Goal: Task Accomplishment & Management: Complete application form

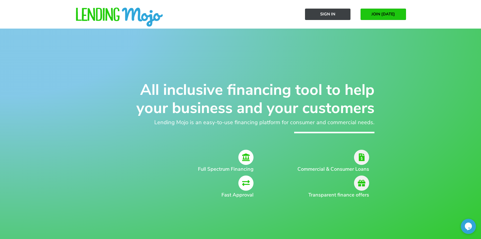
click at [337, 16] on link "Sign In" at bounding box center [327, 14] width 45 height 11
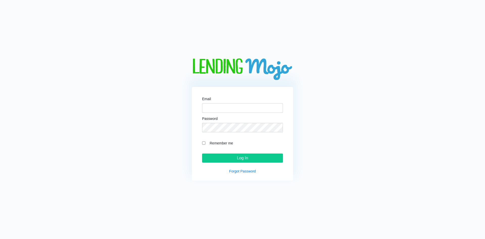
drag, startPoint x: 218, startPoint y: 114, endPoint x: 219, endPoint y: 110, distance: 3.4
click at [218, 114] on form "Email Password Remember me Log In" at bounding box center [242, 130] width 81 height 66
click at [219, 109] on input "Email" at bounding box center [242, 108] width 81 height 10
paste input "aliautomania@gmail.com"
type input "aliautomania@gmail.com"
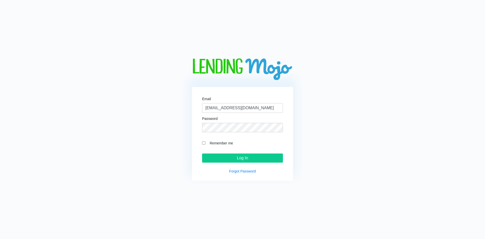
click at [228, 144] on label "Remember me" at bounding box center [245, 143] width 76 height 6
click at [205, 144] on input "Remember me" at bounding box center [203, 142] width 3 height 3
checkbox input "true"
click at [227, 155] on input "Log In" at bounding box center [242, 157] width 81 height 9
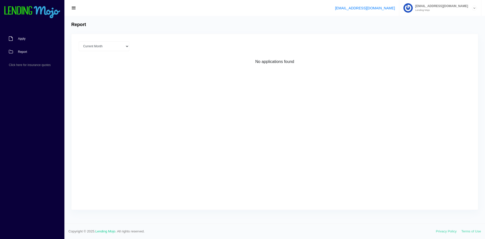
click at [33, 40] on link "Apply" at bounding box center [29, 38] width 59 height 13
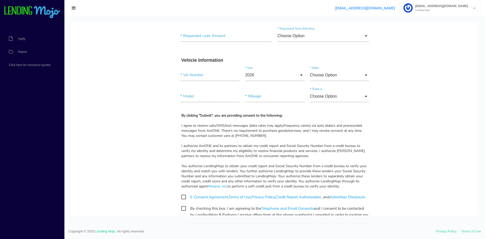
scroll to position [101, 0]
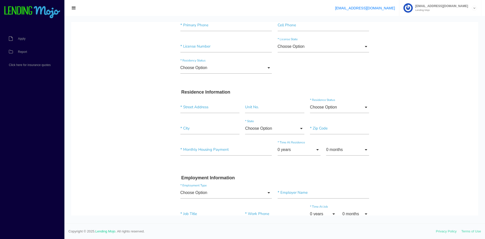
drag, startPoint x: 161, startPoint y: 138, endPoint x: 177, endPoint y: 61, distance: 78.9
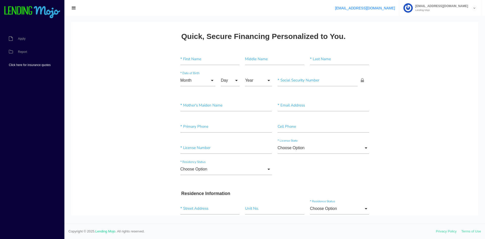
click at [28, 65] on span "Click here for insurance quotes" at bounding box center [30, 64] width 42 height 3
click at [441, 5] on span "[EMAIL_ADDRESS][DOMAIN_NAME]" at bounding box center [440, 6] width 55 height 3
click at [26, 11] on img at bounding box center [32, 12] width 57 height 13
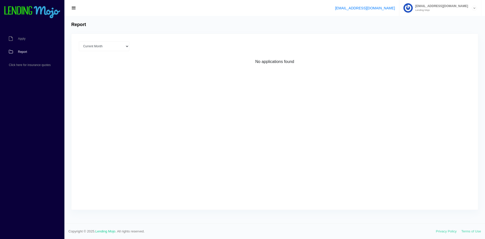
click at [444, 5] on span "[EMAIL_ADDRESS][DOMAIN_NAME]" at bounding box center [440, 6] width 55 height 3
click at [196, 103] on div "Current Month Jul 2025 Jun 2025 May 2025 Apr 2025 Mar 2025 All time Loading No …" at bounding box center [274, 122] width 406 height 176
click at [15, 39] on link "Apply" at bounding box center [29, 38] width 59 height 13
click at [24, 34] on link "Apply" at bounding box center [29, 38] width 59 height 13
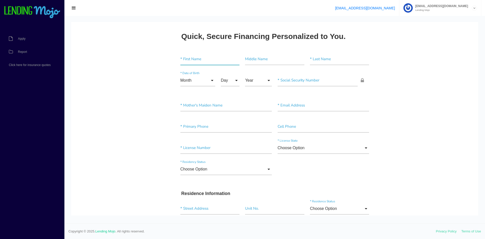
click at [198, 58] on input"] "text" at bounding box center [209, 59] width 59 height 12
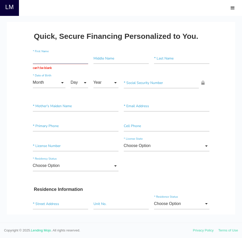
click at [59, 59] on input "text" at bounding box center [60, 58] width 55 height 11
click at [50, 60] on input "text" at bounding box center [60, 58] width 55 height 11
click at [68, 60] on input "text" at bounding box center [60, 58] width 55 height 11
type input "JASMINE"
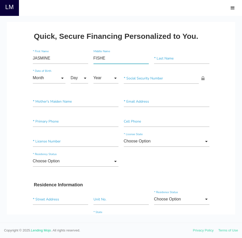
type input"] "[PERSON_NAME]"
click at [118, 61] on input"] "[PERSON_NAME]" at bounding box center [120, 58] width 55 height 11
paste input"] "[PERSON_NAME]"
type input"] "[PERSON_NAME]"
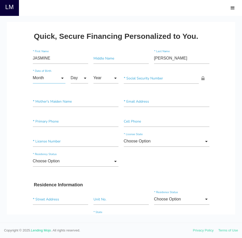
click at [33, 75] on input "Month" at bounding box center [49, 78] width 33 height 11
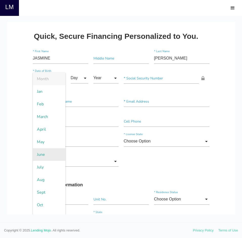
click at [43, 157] on span "June" at bounding box center [49, 155] width 33 height 13
type input "June"
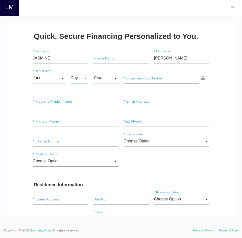
click at [75, 79] on input "Day" at bounding box center [79, 78] width 17 height 11
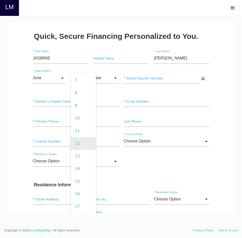
click at [75, 144] on span "12" at bounding box center [83, 143] width 25 height 13
type input "12"
click at [102, 76] on input "Year" at bounding box center [105, 78] width 25 height 11
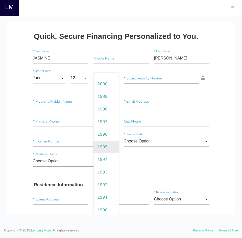
scroll to position [101, 0]
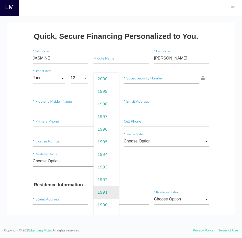
click at [103, 189] on span "1991" at bounding box center [105, 192] width 25 height 13
type input "1991"
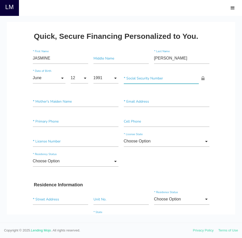
click at [141, 80] on input"] "text" at bounding box center [161, 78] width 75 height 11
paste input"] "270-94-9851"
type input"] "270-94-9851"
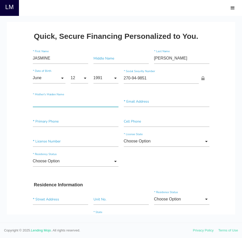
click at [67, 106] on input"] "text" at bounding box center [76, 101] width 86 height 11
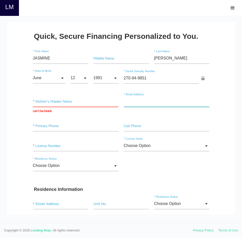
click at [146, 105] on input"] "text" at bounding box center [167, 101] width 86 height 11
click at [52, 129] on input"] "text" at bounding box center [76, 126] width 86 height 11
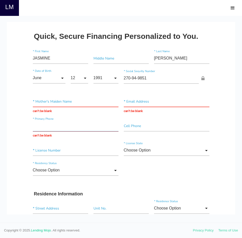
click at [49, 128] on input "text" at bounding box center [76, 126] width 86 height 11
paste input "(803) 991-8786"
type input "(803) 991-8786"
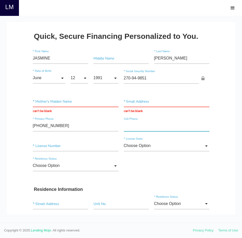
paste input"] "(803) 991-8786"
type input"] "(803) 991-8786"
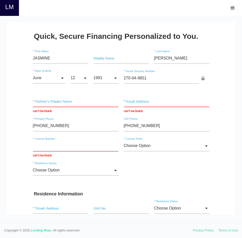
click at [54, 145] on input "text" at bounding box center [76, 146] width 86 height 11
paste input "TK100335"
type input "TK100335"
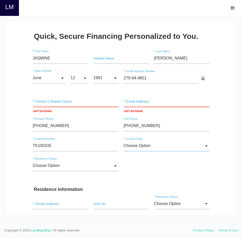
click at [173, 146] on input "Choose Option" at bounding box center [167, 146] width 86 height 11
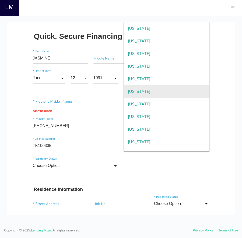
scroll to position [404, 0]
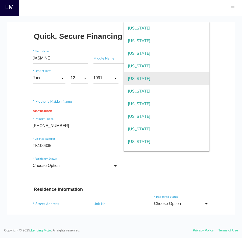
click at [137, 81] on span "Ohio" at bounding box center [167, 79] width 86 height 13
type input "Ohio"
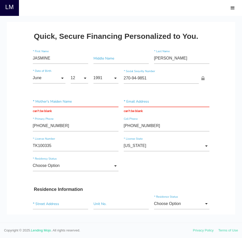
click at [96, 167] on input "Choose Option" at bounding box center [76, 166] width 86 height 11
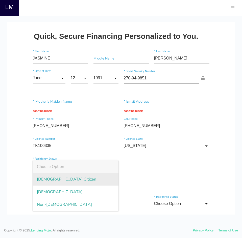
click at [59, 180] on span "US Citizen" at bounding box center [76, 179] width 86 height 13
type input "US Citizen"
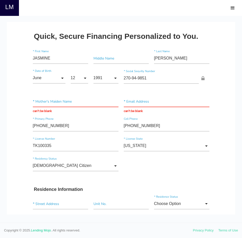
click at [145, 173] on div "US Citizen Choose Option US Citizen Permanent Resident Non-Permanent Resident C…" at bounding box center [121, 167] width 182 height 20
click at [45, 208] on input "text" at bounding box center [60, 204] width 55 height 11
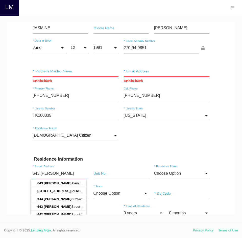
scroll to position [51, 0]
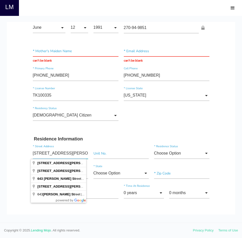
type input "643 CLARK ST"
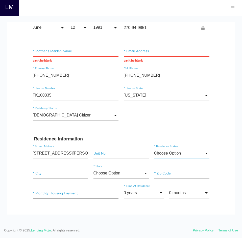
click at [175, 155] on input "Choose Option" at bounding box center [181, 153] width 55 height 11
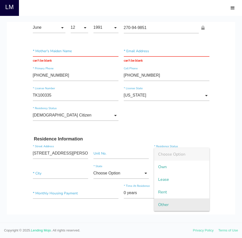
click at [168, 204] on span "Other" at bounding box center [181, 205] width 55 height 13
type input "Other"
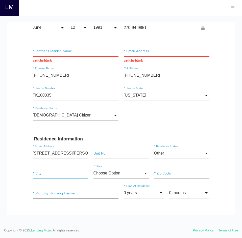
click at [50, 176] on input"] "text" at bounding box center [60, 173] width 55 height 11
type input"] "TOLEDO"
click at [105, 165] on div "TOLEDO * City Choose Option Choose Option Alaska Alabama Arkansas Arizona Calif…" at bounding box center [121, 175] width 182 height 20
click at [108, 172] on input "Choose Option" at bounding box center [120, 173] width 55 height 11
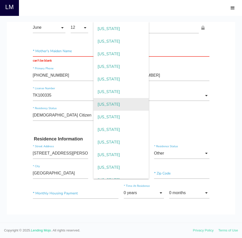
scroll to position [354, 0]
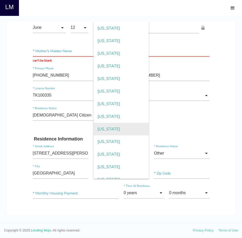
click at [109, 128] on span "Ohio" at bounding box center [120, 129] width 55 height 13
type input "Ohio"
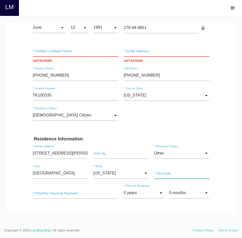
click at [157, 176] on input"] "text" at bounding box center [181, 173] width 55 height 11
type input"] "43605"
type input"] "$1.00"
click at [154, 195] on input "0 years" at bounding box center [144, 193] width 40 height 11
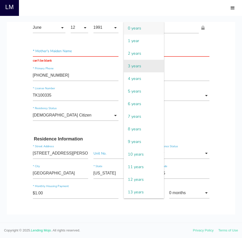
click at [137, 62] on span "3 years" at bounding box center [144, 66] width 40 height 13
type input "3 years"
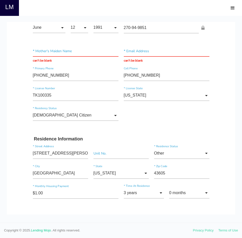
click at [122, 125] on div "US Citizen Choose Option US Citizen Permanent Resident Non-Permanent Resident C…" at bounding box center [121, 117] width 182 height 20
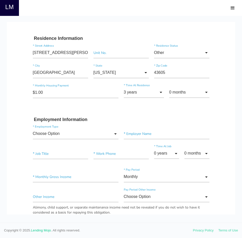
scroll to position [152, 0]
click at [78, 133] on input "Choose Option" at bounding box center [76, 133] width 86 height 11
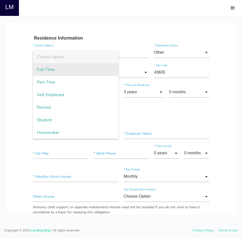
click at [58, 68] on span "Full-Time" at bounding box center [76, 69] width 86 height 13
type input "Full-Time"
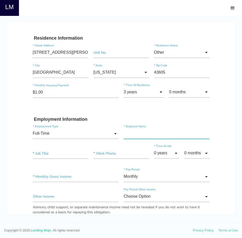
click at [137, 136] on input"] "text" at bounding box center [167, 133] width 86 height 11
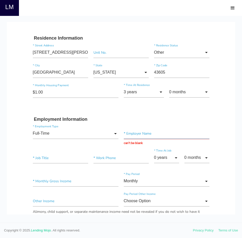
click at [128, 135] on input "text" at bounding box center [167, 133] width 86 height 11
paste input "St Claire Commons"
type input "St Claire Commons"
click at [193, 158] on input "0 months" at bounding box center [196, 158] width 25 height 11
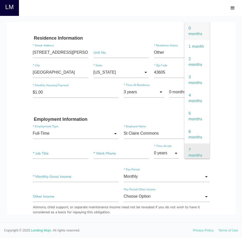
click at [195, 152] on span "7 months" at bounding box center [196, 153] width 25 height 18
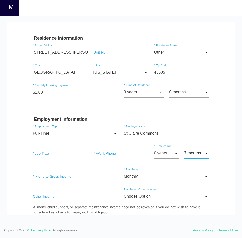
click at [195, 152] on input "7 months" at bounding box center [196, 153] width 25 height 11
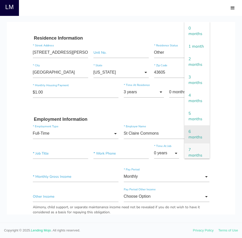
click at [197, 136] on span "6 months" at bounding box center [196, 135] width 25 height 18
type input "6 months"
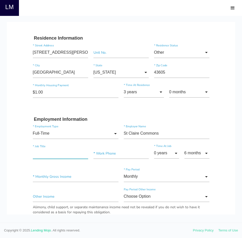
click at [41, 155] on input"] "text" at bounding box center [60, 153] width 55 height 11
type input"] "STNA"
click at [166, 136] on input"] "St Claire Commons" at bounding box center [167, 133] width 86 height 11
click at [103, 158] on input"] "(803) 991-8786" at bounding box center [120, 153] width 55 height 11
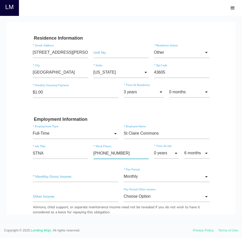
click at [103, 158] on input"] "(803) 991-8786" at bounding box center [120, 153] width 55 height 11
paste input"] "419) 931-0050"
type input"] "(419) 931-0050"
click at [86, 179] on input"] "text" at bounding box center [76, 177] width 86 height 11
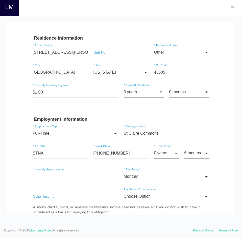
click at [43, 174] on input"] "text" at bounding box center [76, 177] width 86 height 11
type input"] "$3,800.00"
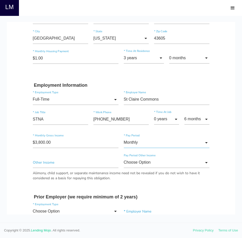
scroll to position [202, 0]
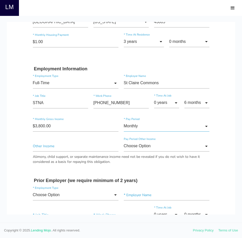
click at [193, 128] on input "Monthly" at bounding box center [167, 126] width 86 height 11
click at [154, 133] on span "Monthly" at bounding box center [167, 127] width 86 height 13
click at [152, 129] on input "Monthly" at bounding box center [167, 126] width 86 height 11
click at [214, 142] on body "Quick, Secure Financing Personalized to You. JASMINE * First Name Middle Name F…" at bounding box center [121, 175] width 228 height 711
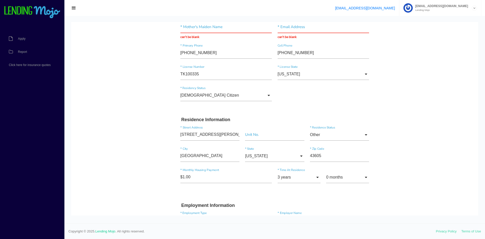
scroll to position [126, 0]
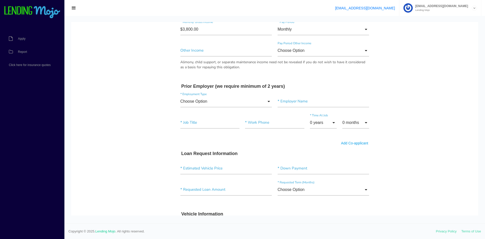
scroll to position [379, 0]
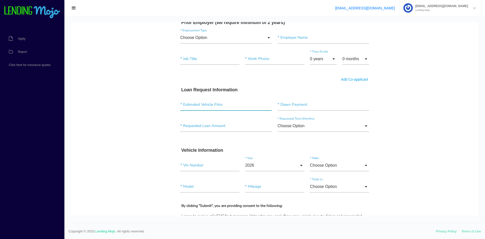
click at [219, 105] on input"] "text" at bounding box center [226, 105] width 92 height 12
type input"] "$26,000.00"
type input"] "$1,000.00"
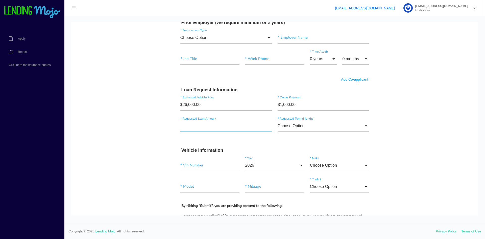
click at [232, 126] on input"] "text" at bounding box center [226, 126] width 92 height 12
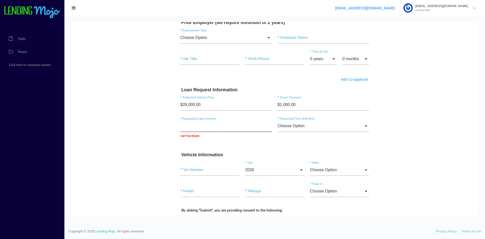
click at [234, 127] on input "text" at bounding box center [226, 126] width 92 height 12
type input "$26,836.50"
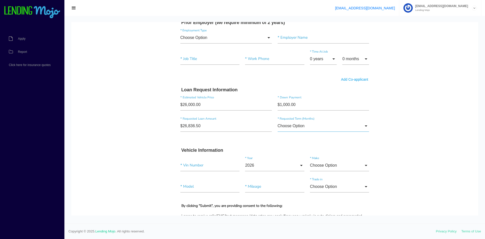
click at [311, 126] on input "Choose Option" at bounding box center [324, 126] width 92 height 12
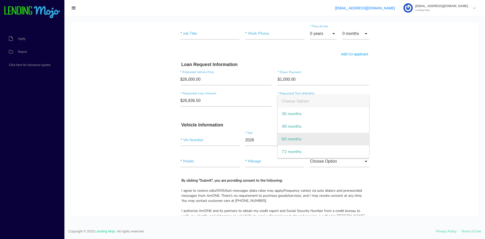
click at [299, 140] on span "60 months" at bounding box center [324, 139] width 92 height 13
type input "60 months"
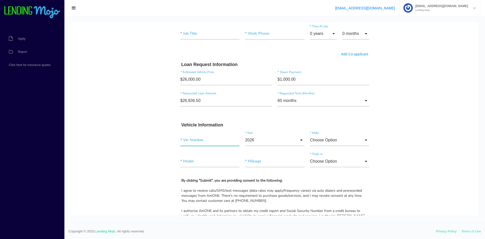
click at [194, 144] on input"] "text" at bounding box center [209, 140] width 59 height 12
paste input"] "[US_VEHICLE_IDENTIFICATION_NUMBER]"
type input"] "[US_VEHICLE_IDENTIFICATION_NUMBER]"
click at [198, 162] on input"] "text" at bounding box center [209, 161] width 59 height 12
type input"] "land rover"
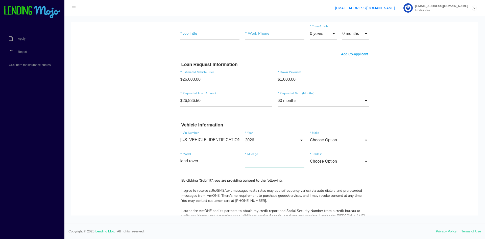
click at [246, 162] on input"] "text" at bounding box center [274, 161] width 59 height 12
type input"] "94,955"
click at [337, 162] on input "Choose Option" at bounding box center [339, 161] width 59 height 12
click at [320, 185] on span "No" at bounding box center [339, 187] width 59 height 13
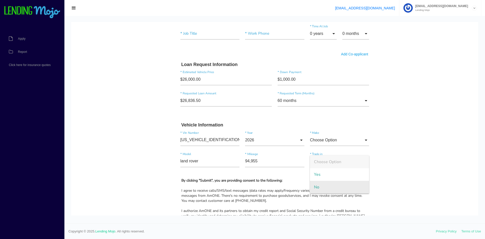
type input "No"
drag, startPoint x: 328, startPoint y: 146, endPoint x: 328, endPoint y: 139, distance: 6.8
click at [328, 145] on div "Choose Option Choose Option Acura Acura Truck Alfa Romeo American Motors Aston …" at bounding box center [339, 141] width 65 height 14
click at [328, 139] on input "Choose Option" at bounding box center [339, 140] width 59 height 12
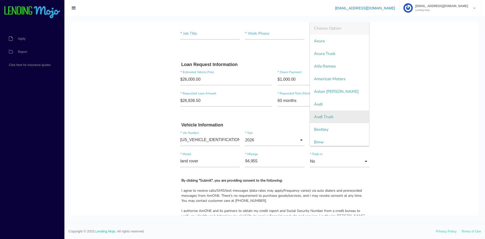
scroll to position [563, 0]
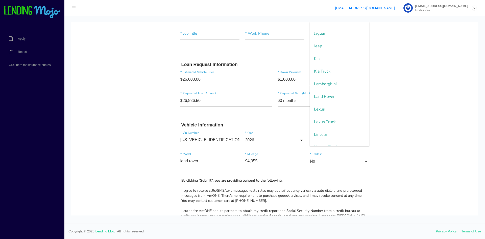
type input "Land Rover"
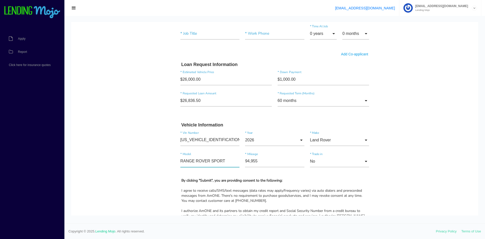
type input"] "RANGE ROVER SPORT"
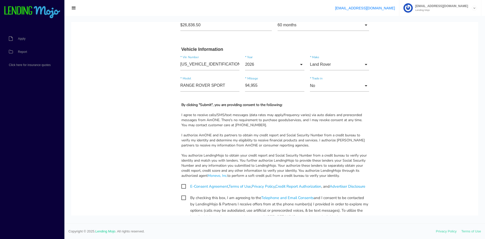
scroll to position [480, 0]
click at [182, 185] on span "E-Consent Agreement , Terms of Use , Privacy Policy , Credit Report Authorizati…" at bounding box center [273, 186] width 184 height 6
checkbox input "true"
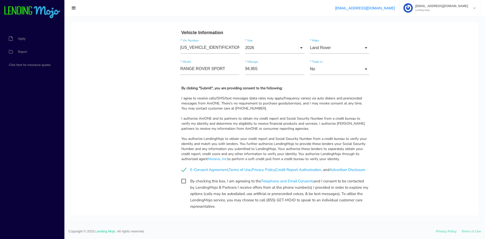
scroll to position [505, 0]
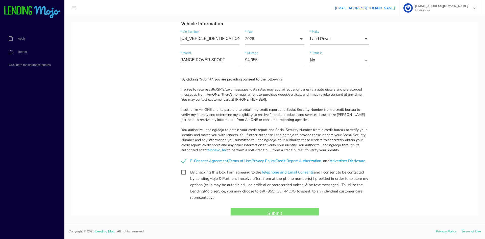
click at [182, 175] on span "By checking this box, I am agreeing to the Telephone and Email Consents and I c…" at bounding box center [274, 172] width 187 height 6
checkbox input "true"
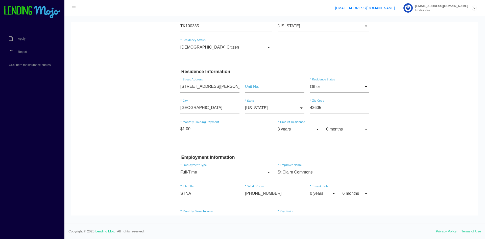
scroll to position [0, 0]
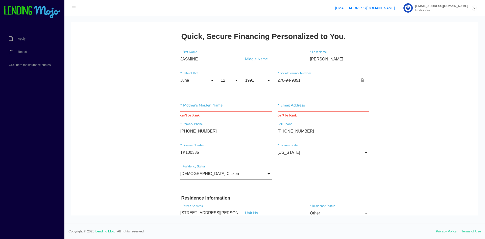
drag, startPoint x: 141, startPoint y: 131, endPoint x: 157, endPoint y: 67, distance: 66.1
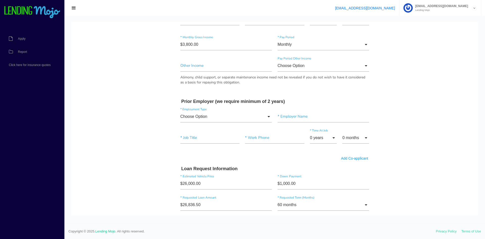
scroll to position [303, 0]
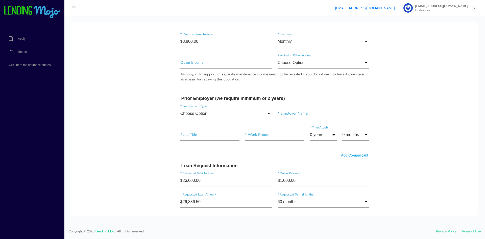
click at [219, 113] on input "Choose Option" at bounding box center [226, 114] width 92 height 12
click at [376, 92] on body "Quick, Secure Financing Personalized to You. JASMINE * First Name Middle Name F…" at bounding box center [274, 85] width 407 height 733
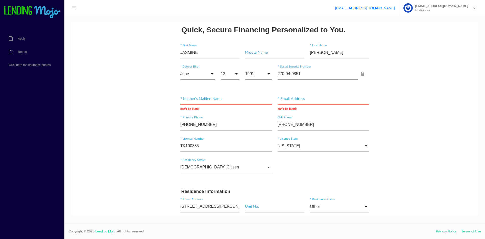
scroll to position [0, 0]
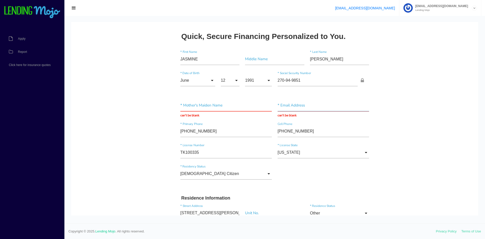
click at [314, 106] on input "text" at bounding box center [324, 106] width 92 height 12
type input "natrlbewty@yahoo.com"
click at [211, 104] on input "text" at bounding box center [226, 106] width 92 height 12
click at [205, 107] on input "text" at bounding box center [226, 106] width 92 height 12
type input "Smith"
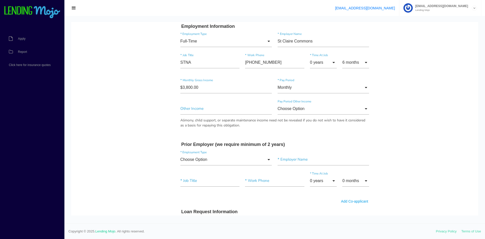
scroll to position [328, 0]
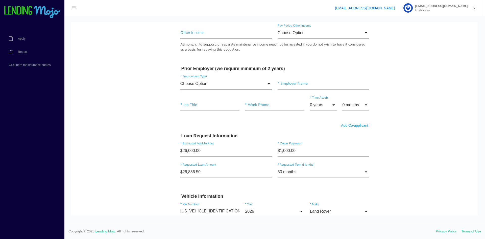
click at [221, 82] on input "Choose Option" at bounding box center [226, 84] width 92 height 12
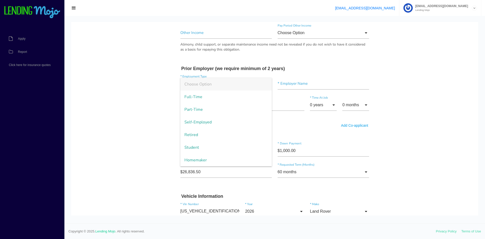
click at [423, 75] on body "Quick, Secure Financing Personalized to You. JASMINE * First Name Middle Name F…" at bounding box center [274, 58] width 407 height 728
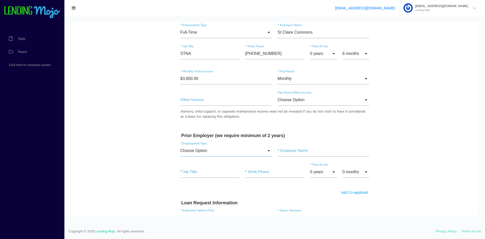
scroll to position [253, 0]
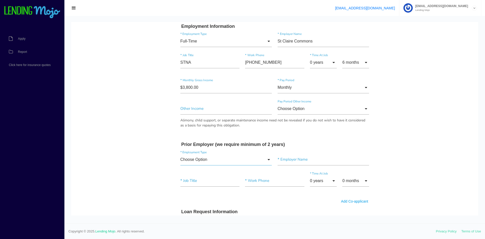
click at [228, 157] on input "Choose Option" at bounding box center [226, 160] width 92 height 12
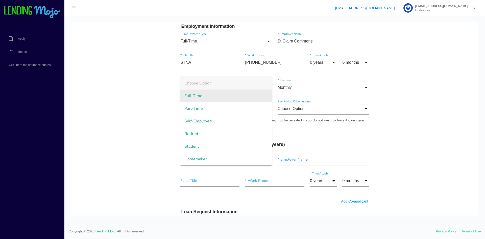
click at [207, 91] on span "Full-Time" at bounding box center [226, 95] width 92 height 13
type input "Full-Time"
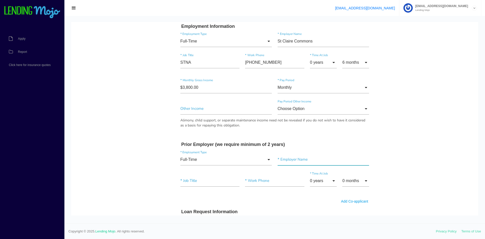
click at [303, 162] on input"] "text" at bounding box center [324, 160] width 92 height 12
type input"] "A"
type input"] "AYDEN OF OREGON"
click at [204, 180] on input"] "text" at bounding box center [209, 181] width 59 height 12
click at [265, 182] on input"] "text" at bounding box center [274, 181] width 59 height 12
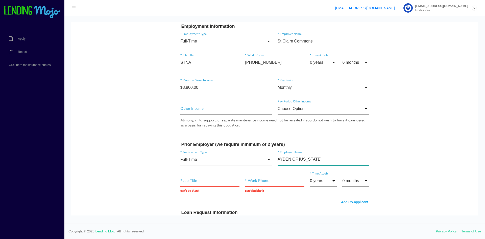
click at [299, 164] on input"] "AYDEN OF OREGON" at bounding box center [324, 160] width 92 height 12
click at [295, 158] on input"] "AYDEN OF OREGON" at bounding box center [324, 160] width 92 height 12
paste input"] "Ayden Healthcare of Oregon"
paste input"] "yden Healthcare of Oregon"
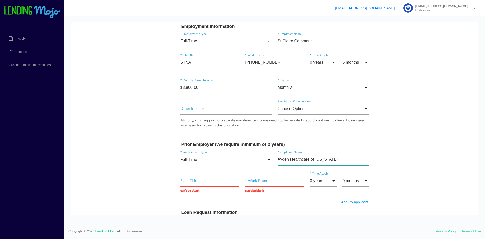
type input"] "Ayden Healthcare of Oregon"
click at [270, 179] on input "text" at bounding box center [274, 181] width 59 height 12
paste input "(419) 698-4521"
type input "(419) 698-4521"
click at [322, 178] on input "0 years" at bounding box center [323, 181] width 27 height 12
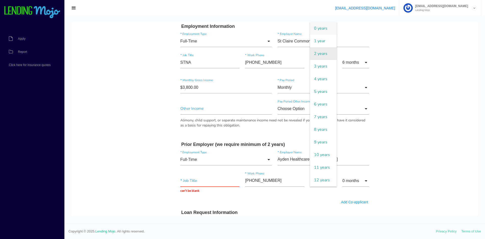
click at [318, 55] on span "2 years" at bounding box center [323, 53] width 27 height 13
type input "2 years"
click at [403, 176] on body "Quick, Secure Financing Personalized to You. JASMINE * First Name Middle Name F…" at bounding box center [274, 133] width 407 height 729
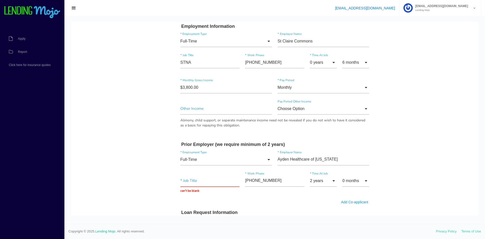
click at [196, 181] on input "text" at bounding box center [209, 181] width 59 height 12
type input "STNA"
click at [393, 168] on body "Quick, Secure Financing Personalized to You. JASMINE * First Name Middle Name F…" at bounding box center [274, 133] width 407 height 728
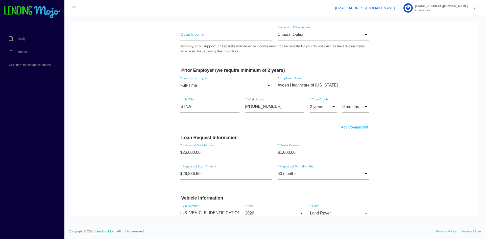
scroll to position [379, 0]
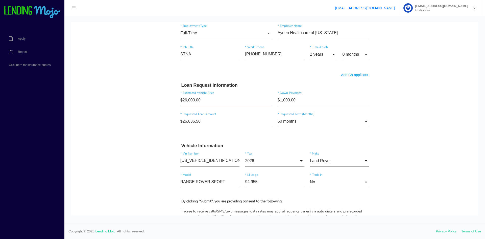
click at [233, 102] on input"] "$26,000.00" at bounding box center [226, 100] width 92 height 12
type input"] "$27,000.00"
click at [185, 119] on input"] "$26,836.50" at bounding box center [226, 121] width 92 height 12
type input"] "$27,836.50"
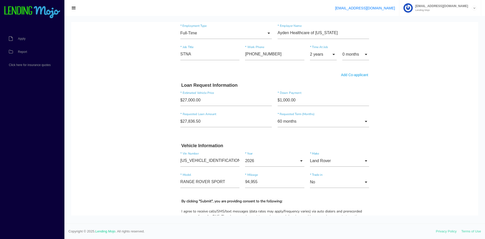
click at [423, 108] on body "Quick, Secure Financing Personalized to You. JASMINE * First Name Middle Name F…" at bounding box center [274, 7] width 407 height 728
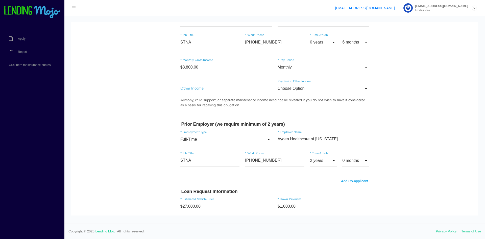
scroll to position [303, 0]
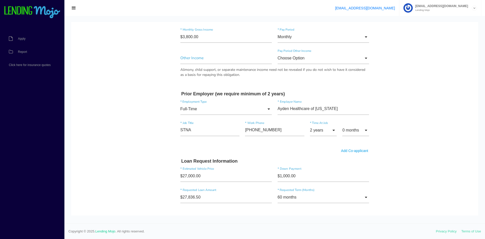
drag, startPoint x: 426, startPoint y: 127, endPoint x: 425, endPoint y: 129, distance: 2.9
click at [426, 127] on body "Quick, Secure Financing Personalized to You. JASMINE * First Name Middle Name F…" at bounding box center [274, 83] width 407 height 728
click at [316, 125] on input "2 years" at bounding box center [323, 130] width 27 height 12
click at [317, 62] on span "3 years" at bounding box center [323, 66] width 27 height 13
type input "3 years"
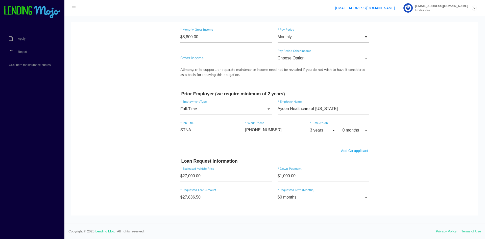
click at [417, 120] on body "Quick, Secure Financing Personalized to You. JASMINE * First Name Middle Name F…" at bounding box center [274, 83] width 407 height 728
drag, startPoint x: 395, startPoint y: 159, endPoint x: 392, endPoint y: 161, distance: 3.8
click at [393, 160] on body "Quick, Secure Financing Personalized to You. JASMINE * First Name Middle Name F…" at bounding box center [274, 83] width 407 height 728
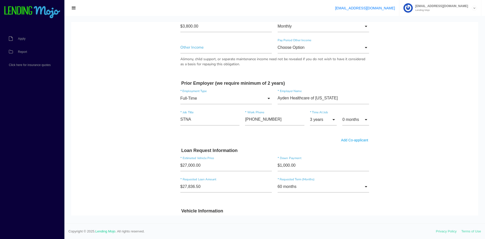
drag, startPoint x: 398, startPoint y: 168, endPoint x: 407, endPoint y: 125, distance: 44.1
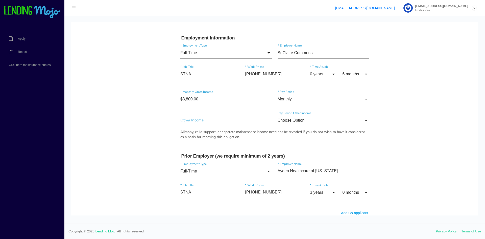
scroll to position [233, 0]
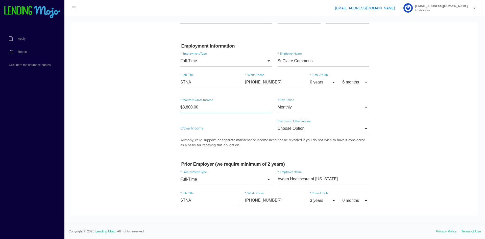
click at [194, 109] on input"] "$3,800.00" at bounding box center [226, 107] width 92 height 12
type input"] "$4,000.00"
click at [431, 121] on body "Quick, Secure Financing Personalized to You. JASMINE * First Name Middle Name F…" at bounding box center [274, 153] width 407 height 728
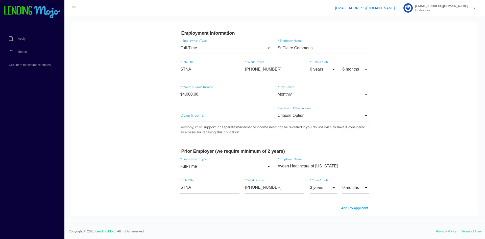
scroll to position [258, 0]
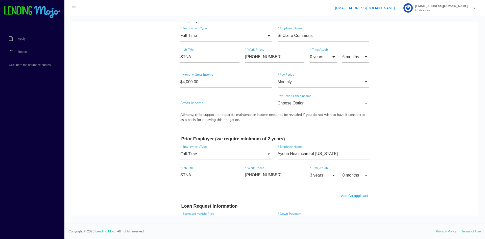
click at [314, 104] on input "Choose Option" at bounding box center [324, 103] width 92 height 12
click at [403, 116] on body "Quick, Secure Financing Personalized to You. JASMINE * First Name Middle Name F…" at bounding box center [274, 128] width 407 height 728
click at [389, 94] on body "Quick, Secure Financing Personalized to You. JASMINE * First Name Middle Name F…" at bounding box center [274, 128] width 407 height 728
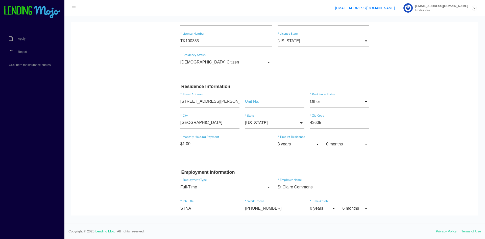
scroll to position [23, 0]
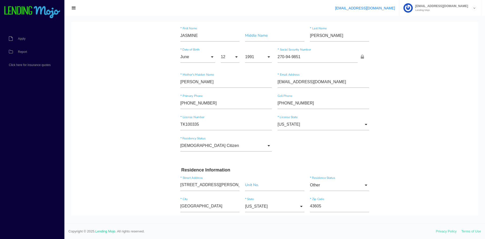
drag, startPoint x: 394, startPoint y: 102, endPoint x: 400, endPoint y: 55, distance: 47.2
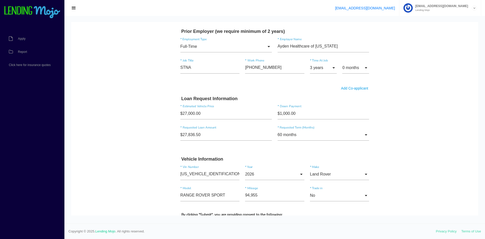
scroll to position [541, 0]
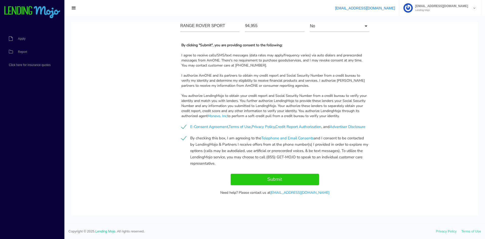
drag, startPoint x: 402, startPoint y: 97, endPoint x: 420, endPoint y: 162, distance: 67.1
click at [289, 180] on input "Submit" at bounding box center [275, 179] width 88 height 11
type input "Submitting..."
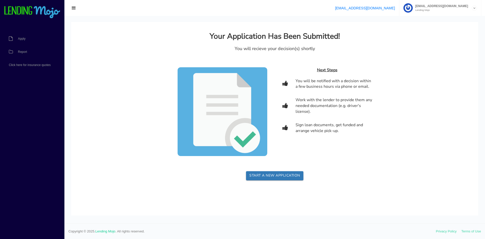
scroll to position [0, 0]
click at [31, 49] on link "Report" at bounding box center [29, 51] width 59 height 13
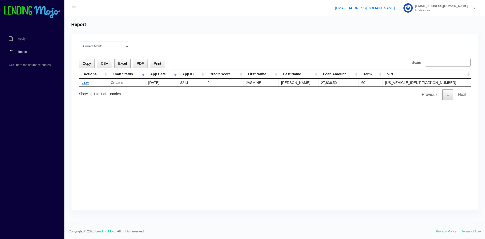
click at [87, 82] on link "view" at bounding box center [85, 83] width 7 height 4
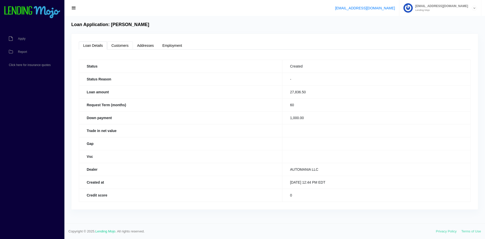
click at [119, 46] on link "Customers" at bounding box center [120, 45] width 26 height 8
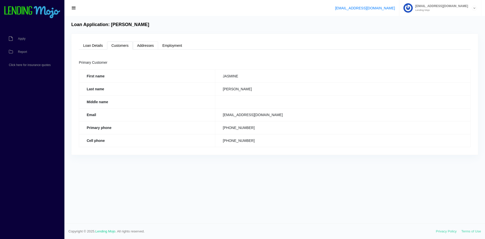
click at [148, 43] on link "Addresses" at bounding box center [145, 45] width 25 height 8
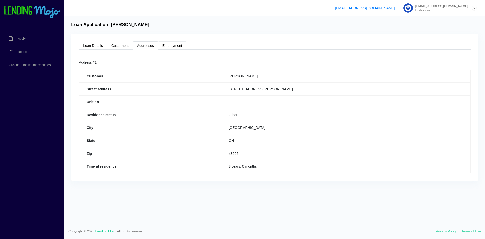
click at [166, 42] on link "Employment" at bounding box center [172, 45] width 28 height 8
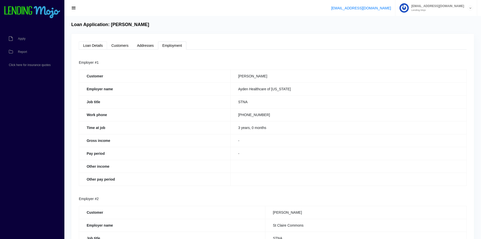
click at [97, 46] on link "Loan Details" at bounding box center [93, 45] width 28 height 8
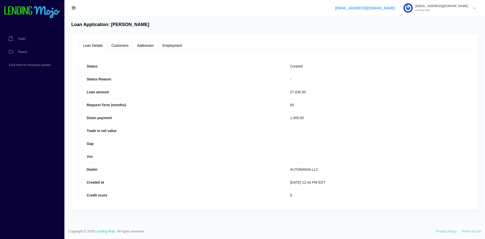
click at [133, 44] on link "Addresses" at bounding box center [145, 45] width 25 height 8
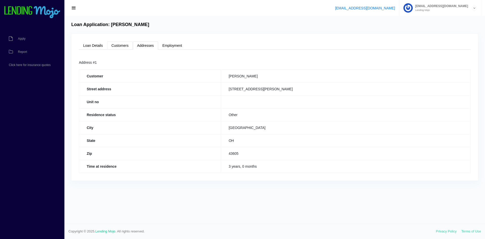
click at [117, 48] on link "Customers" at bounding box center [120, 45] width 26 height 8
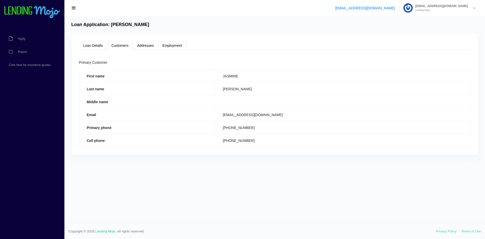
click at [158, 45] on link "Employment" at bounding box center [172, 45] width 28 height 8
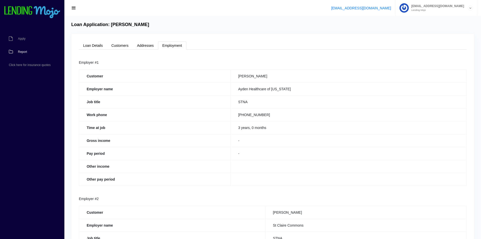
click at [22, 51] on span "Report" at bounding box center [22, 51] width 9 height 3
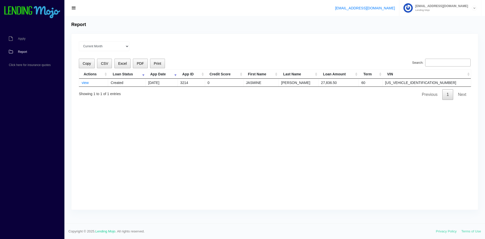
click at [172, 119] on div "Current Month [DATE] [DATE] [DATE] [DATE] [DATE] All time Loading Copy CSV Exce…" at bounding box center [274, 122] width 406 height 176
click at [26, 50] on span "Report" at bounding box center [22, 51] width 9 height 3
click at [30, 54] on link "Report" at bounding box center [29, 51] width 59 height 13
click at [85, 83] on link "view" at bounding box center [85, 83] width 7 height 4
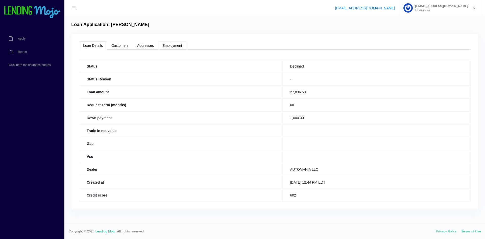
click at [159, 46] on link "Employment" at bounding box center [172, 45] width 28 height 8
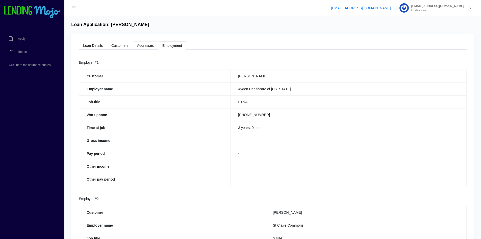
click at [141, 46] on link "Addresses" at bounding box center [145, 45] width 25 height 8
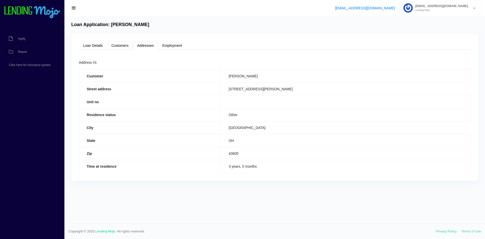
click at [119, 43] on link "Customers" at bounding box center [120, 45] width 26 height 8
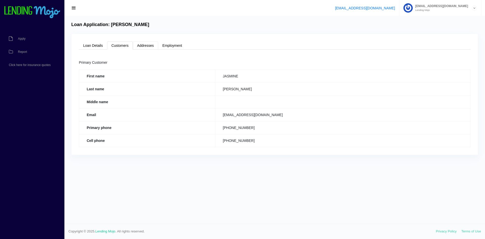
click at [144, 48] on link "Addresses" at bounding box center [145, 45] width 25 height 8
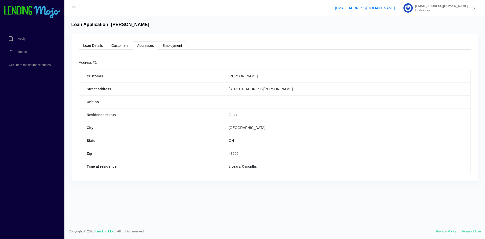
click at [168, 42] on link "Employment" at bounding box center [172, 45] width 28 height 8
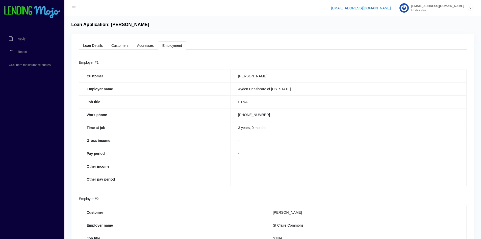
drag, startPoint x: 205, startPoint y: 155, endPoint x: 205, endPoint y: 76, distance: 78.8
drag, startPoint x: 214, startPoint y: 106, endPoint x: 188, endPoint y: 32, distance: 78.8
click at [97, 39] on div "Loan Details Customers Addresses Employment Status Declined Status Reason - Loa…" at bounding box center [272, 182] width 403 height 296
click at [98, 43] on link "Loan Details" at bounding box center [93, 45] width 28 height 8
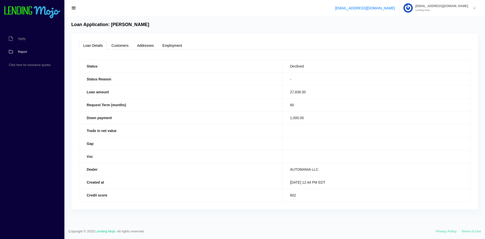
click at [30, 48] on link "Report" at bounding box center [29, 51] width 59 height 13
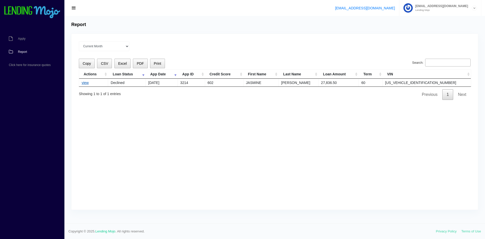
click at [88, 81] on link "view" at bounding box center [85, 83] width 7 height 4
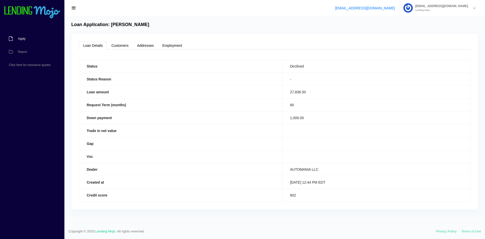
click at [26, 39] on link "Apply" at bounding box center [29, 38] width 59 height 13
